Goal: Register for event/course

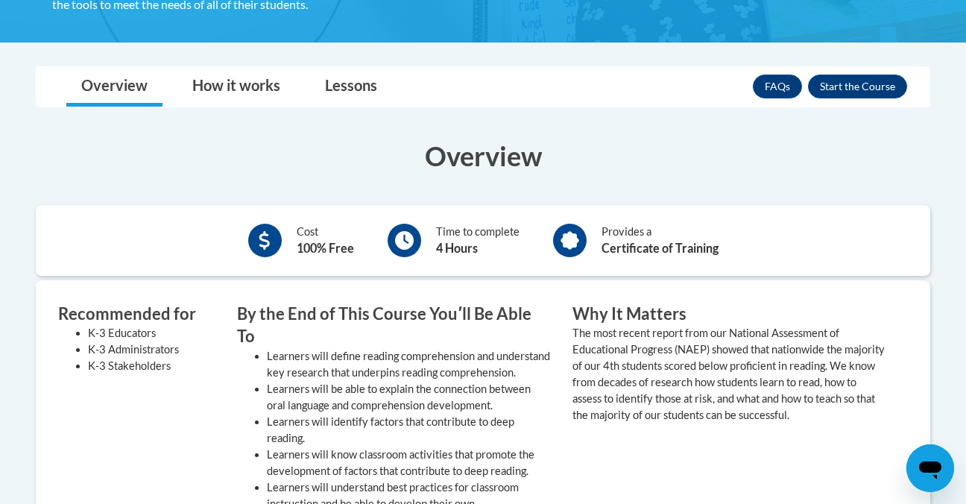
scroll to position [347, 0]
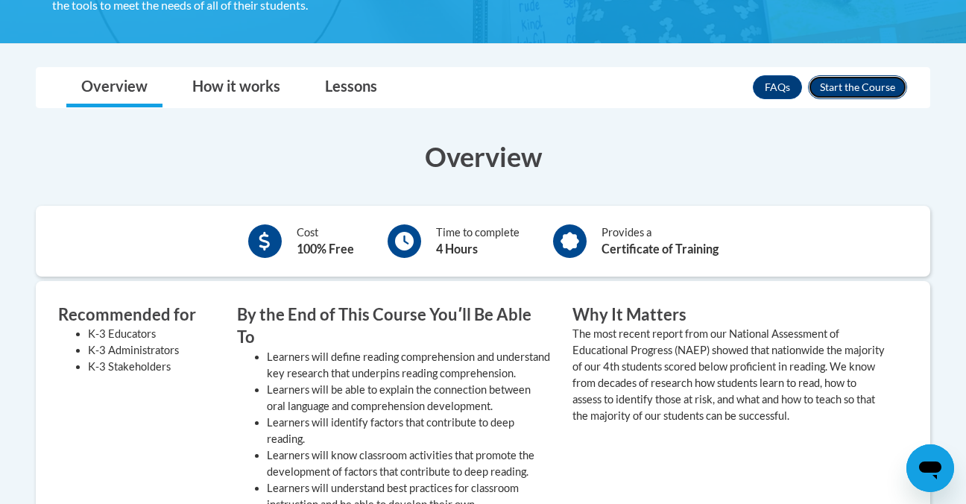
click at [827, 95] on button "Enroll" at bounding box center [857, 87] width 99 height 24
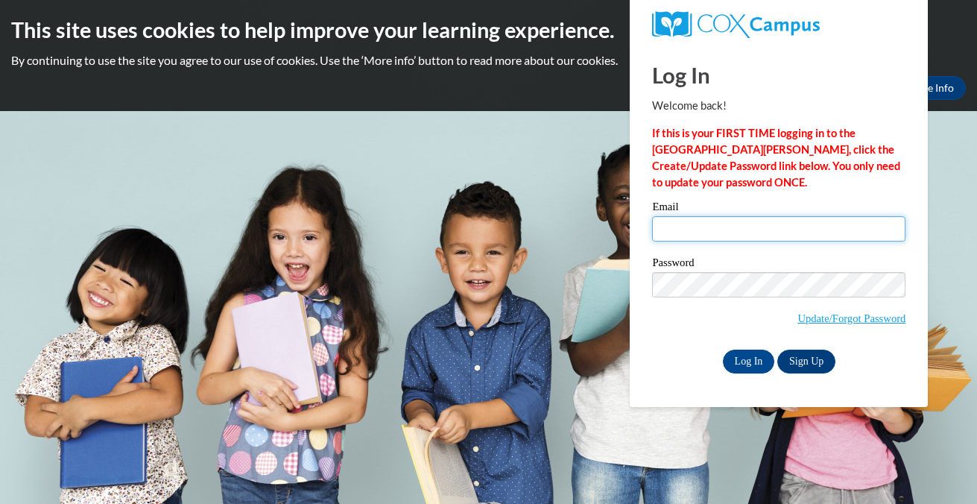
click at [745, 241] on input "Email" at bounding box center [778, 228] width 253 height 25
type input "[EMAIL_ADDRESS][DOMAIN_NAME]"
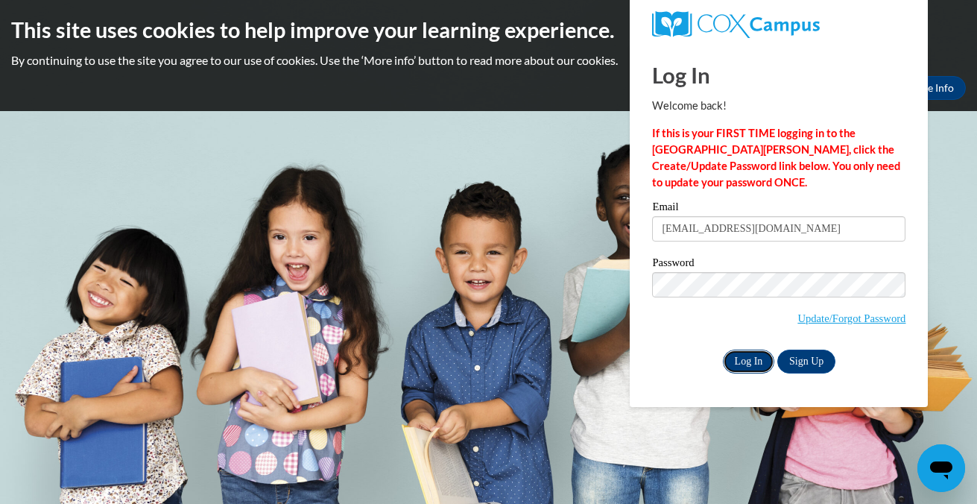
click at [750, 358] on input "Log In" at bounding box center [749, 362] width 52 height 24
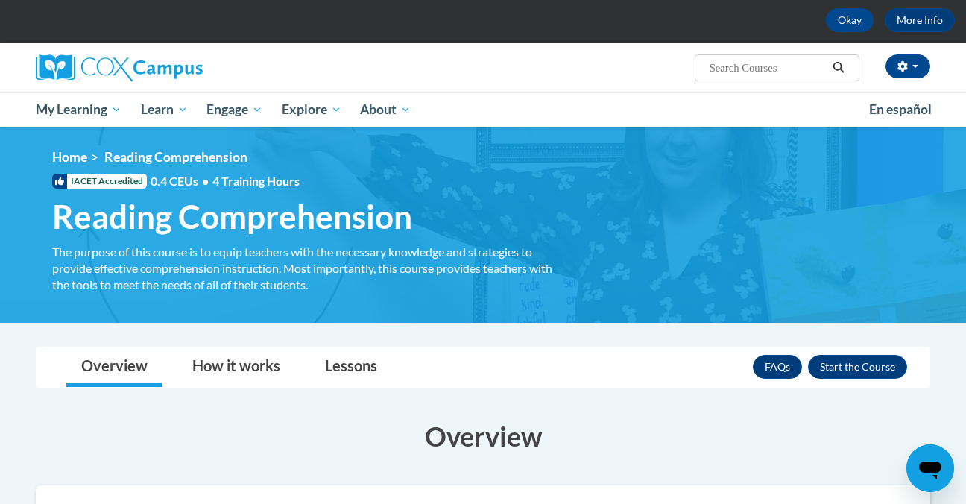
scroll to position [67, 0]
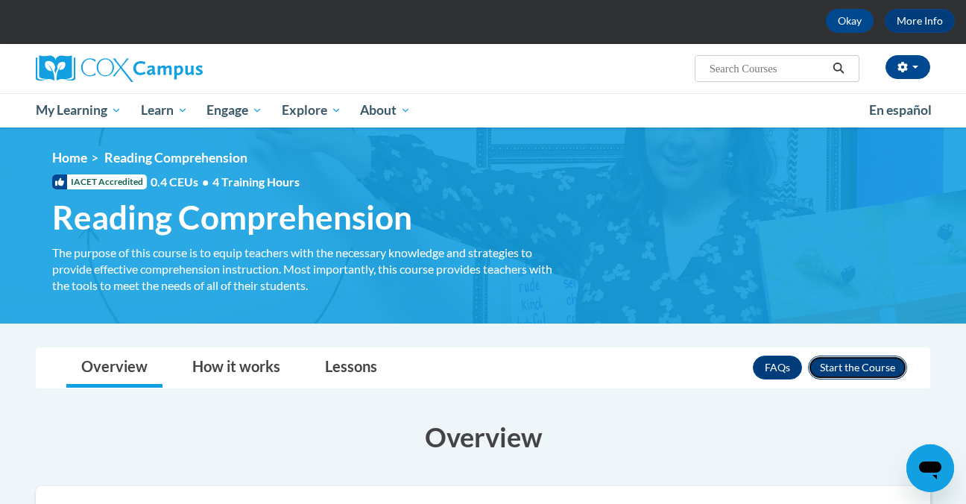
click at [891, 371] on button "Enroll" at bounding box center [857, 368] width 99 height 24
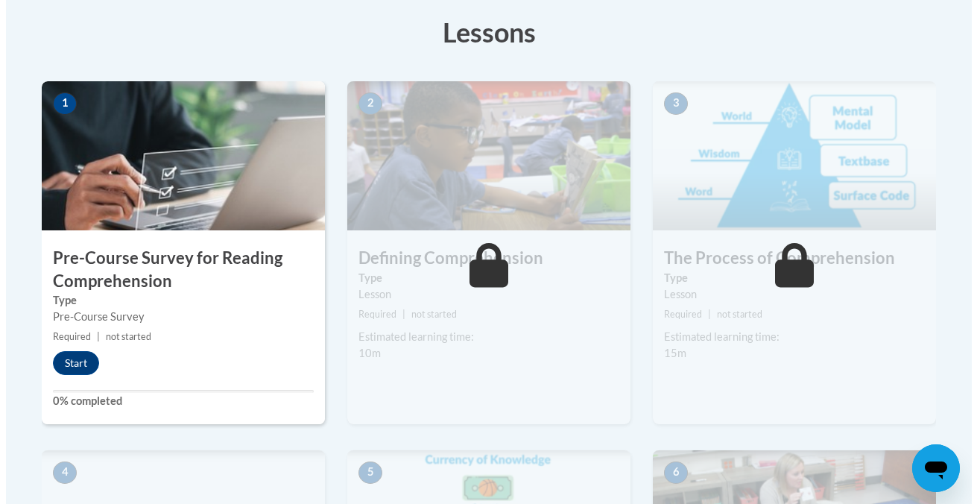
scroll to position [420, 0]
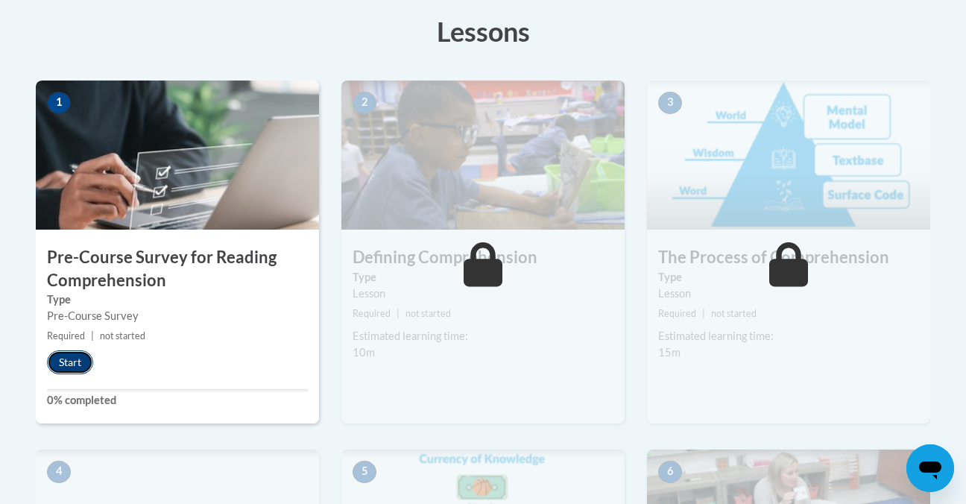
click at [79, 365] on button "Start" at bounding box center [70, 362] width 46 height 24
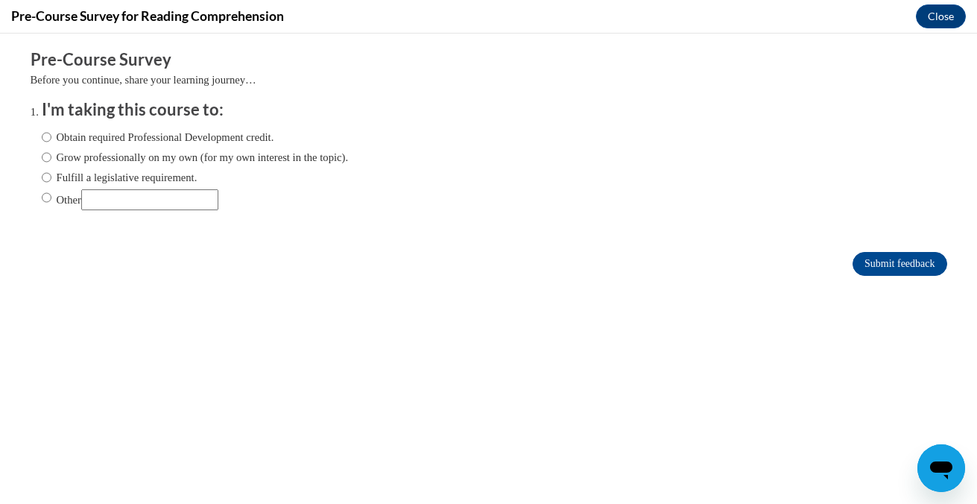
scroll to position [0, 0]
click at [97, 154] on label "Grow professionally on my own (for my own interest in the topic)." at bounding box center [195, 157] width 307 height 16
click at [51, 154] on input "Grow professionally on my own (for my own interest in the topic)." at bounding box center [47, 157] width 10 height 16
radio input "true"
click at [856, 260] on input "Submit feedback" at bounding box center [900, 264] width 94 height 24
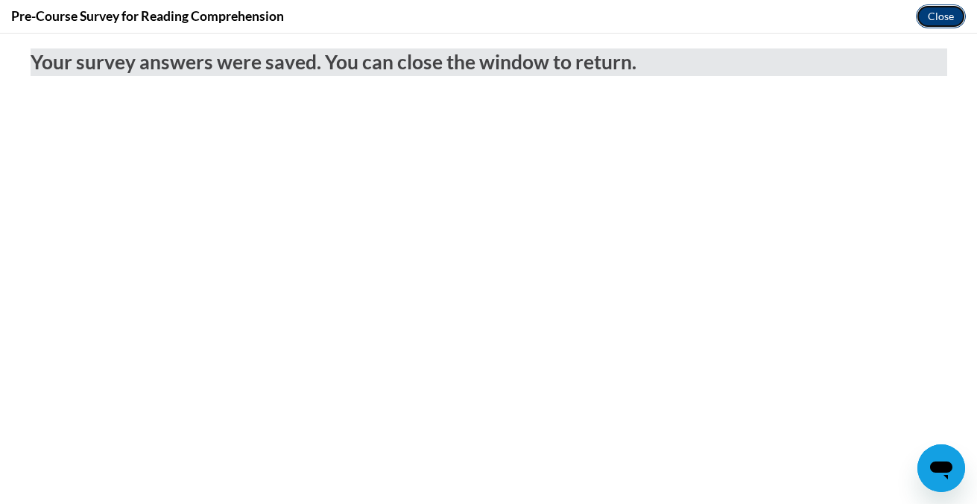
click at [946, 24] on button "Close" at bounding box center [941, 16] width 50 height 24
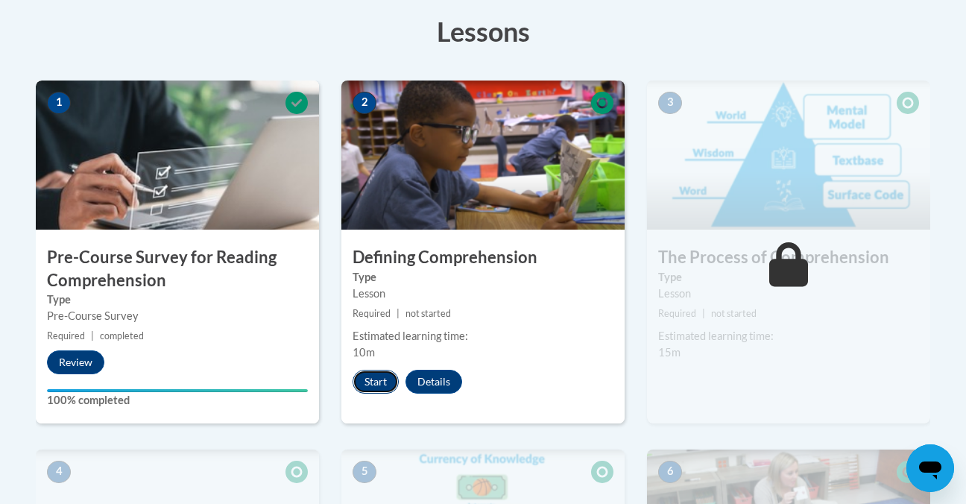
click at [364, 374] on button "Start" at bounding box center [376, 382] width 46 height 24
